Goal: Task Accomplishment & Management: Manage account settings

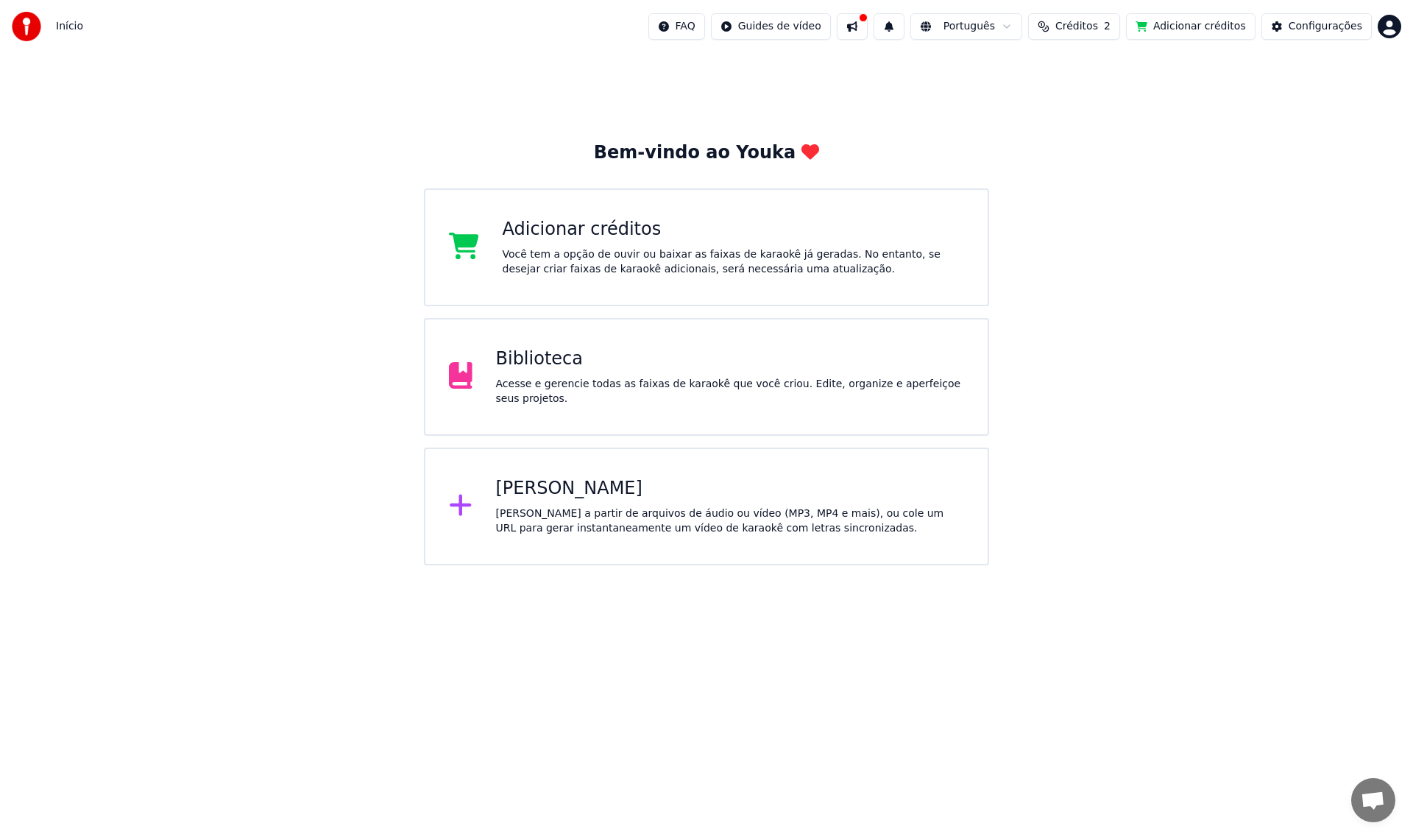
click at [778, 249] on div "Você tem a opção de ouvir ou baixar as faixas de karaokê já geradas. No entanto…" at bounding box center [734, 261] width 462 height 29
click at [1116, 31] on button "Créditos 2" at bounding box center [1074, 26] width 92 height 26
drag, startPoint x: 1016, startPoint y: 96, endPoint x: 1039, endPoint y: 98, distance: 22.9
click at [1039, 98] on td "15" at bounding box center [1014, 98] width 68 height 26
click at [1100, 97] on td "2" at bounding box center [1077, 98] width 57 height 26
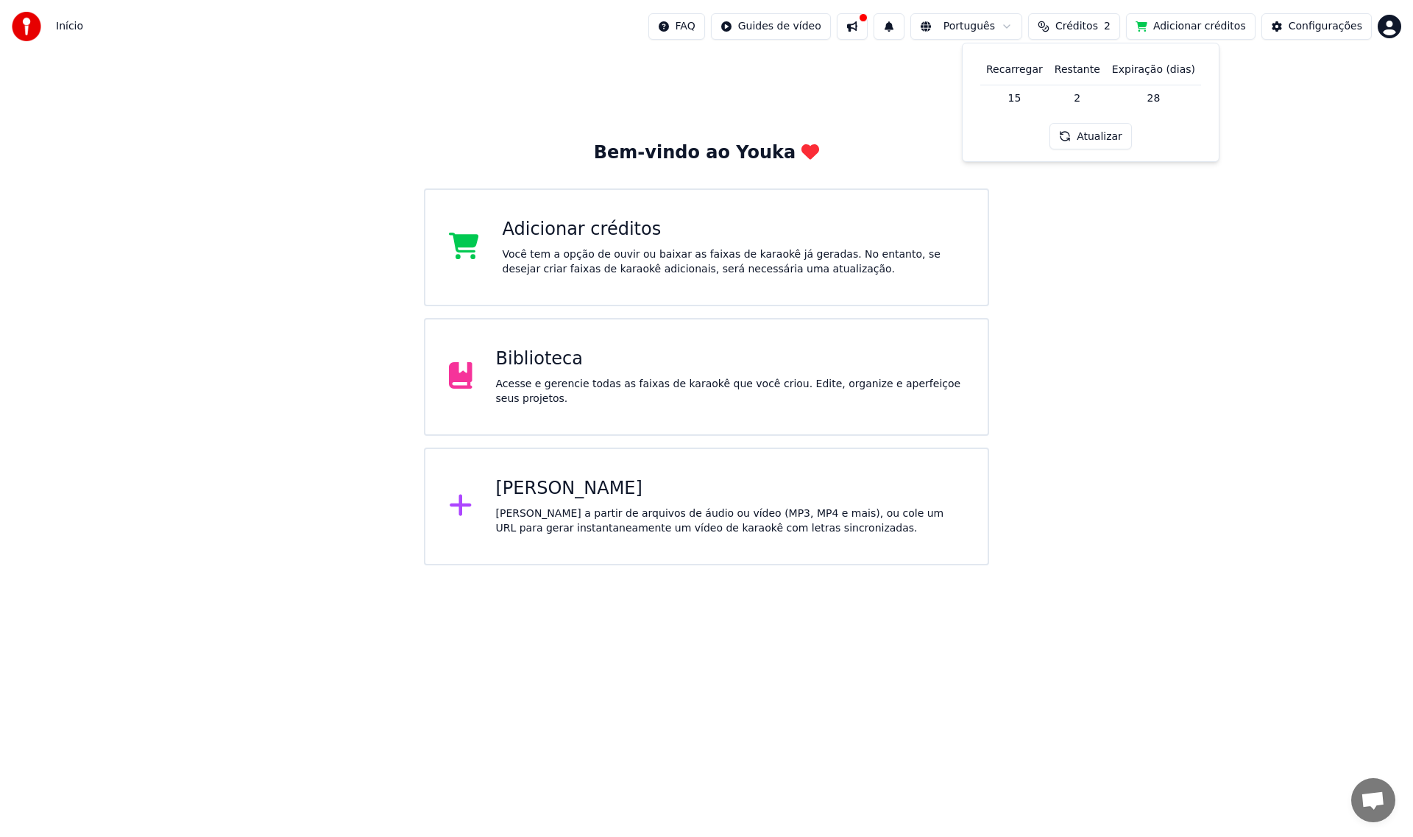
click at [1167, 96] on td "28" at bounding box center [1153, 98] width 95 height 26
click at [1110, 138] on button "Atualizar" at bounding box center [1091, 136] width 82 height 26
click at [868, 21] on button at bounding box center [852, 26] width 31 height 26
click at [868, 35] on button at bounding box center [852, 26] width 31 height 26
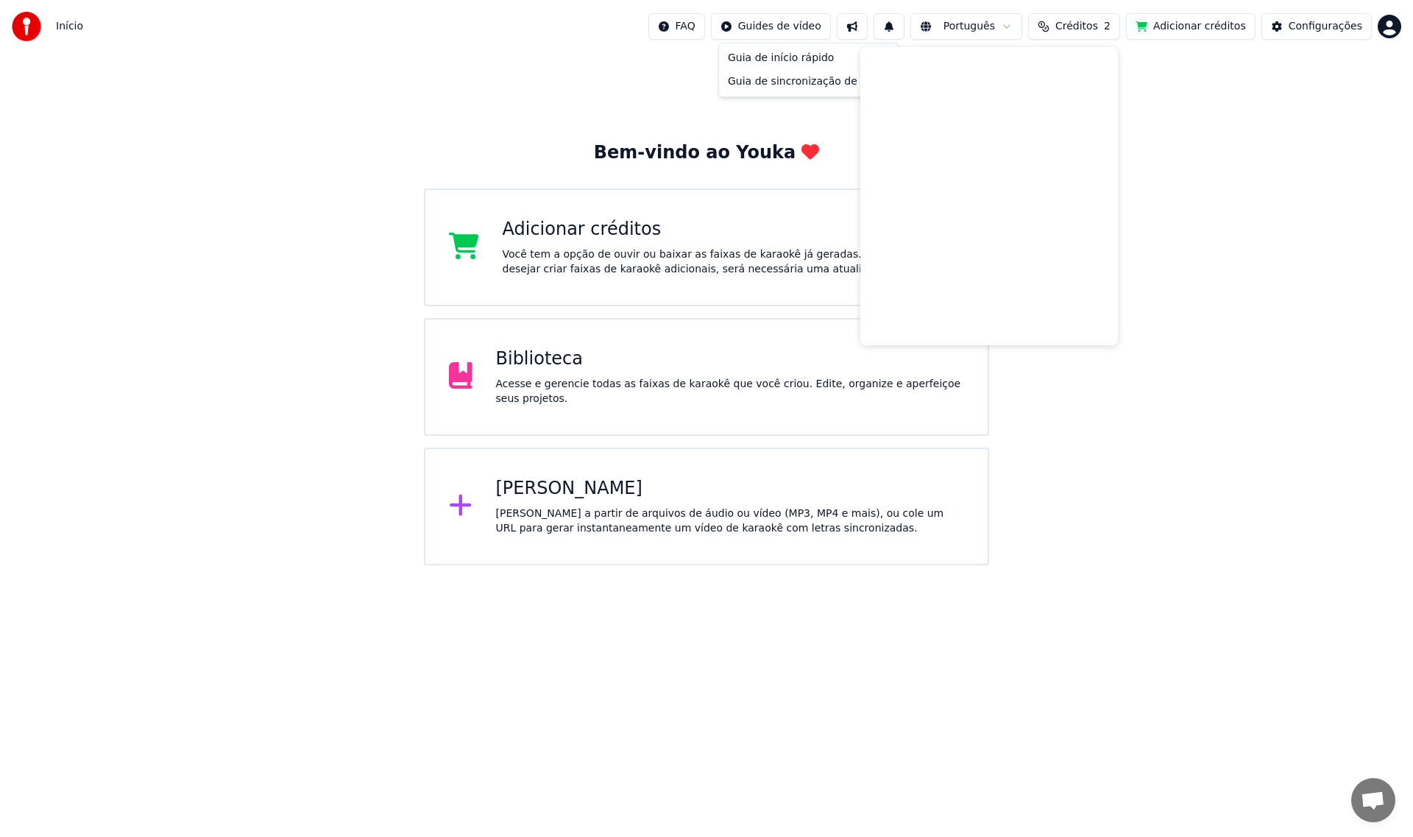
click at [814, 29] on html "Início FAQ Guides de vídeo Português Créditos 2 Adicionar créditos Configuraçõe…" at bounding box center [706, 282] width 1413 height 565
click at [1309, 27] on div "Configurações" at bounding box center [1326, 26] width 74 height 15
